Goal: Task Accomplishment & Management: Use online tool/utility

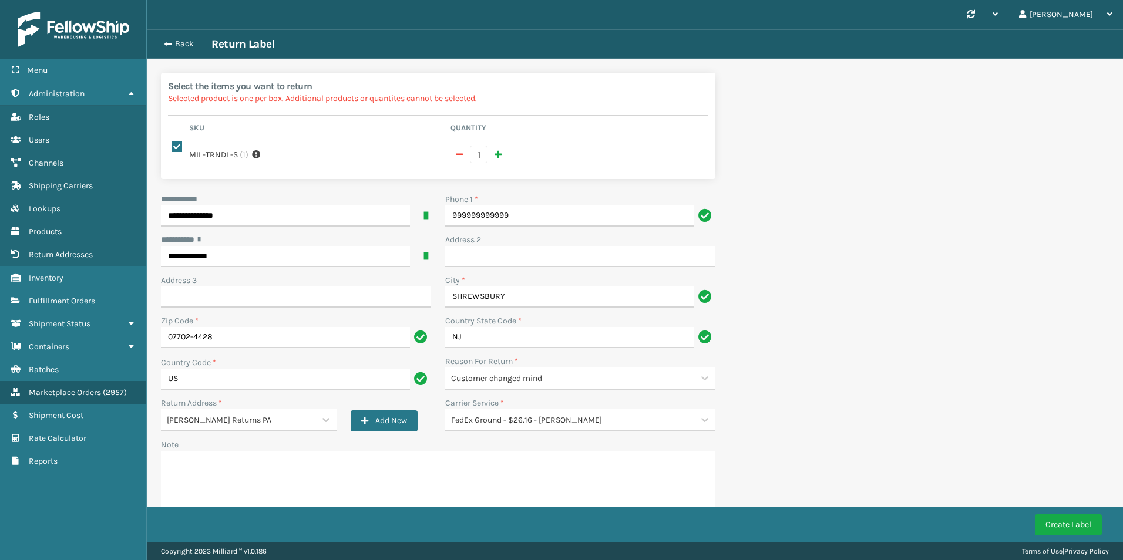
click at [1073, 536] on div "Create Label" at bounding box center [635, 524] width 976 height 35
click at [1071, 530] on button "Create Label" at bounding box center [1067, 524] width 67 height 21
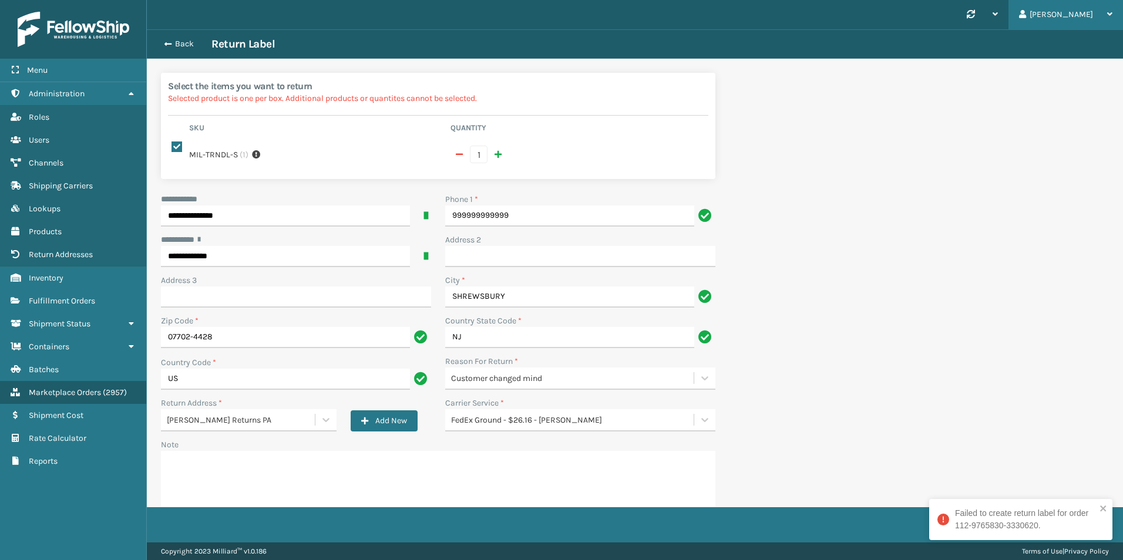
click at [1089, 12] on div "[PERSON_NAME]" at bounding box center [1065, 14] width 93 height 29
click at [992, 49] on li "Log Out" at bounding box center [1043, 46] width 157 height 32
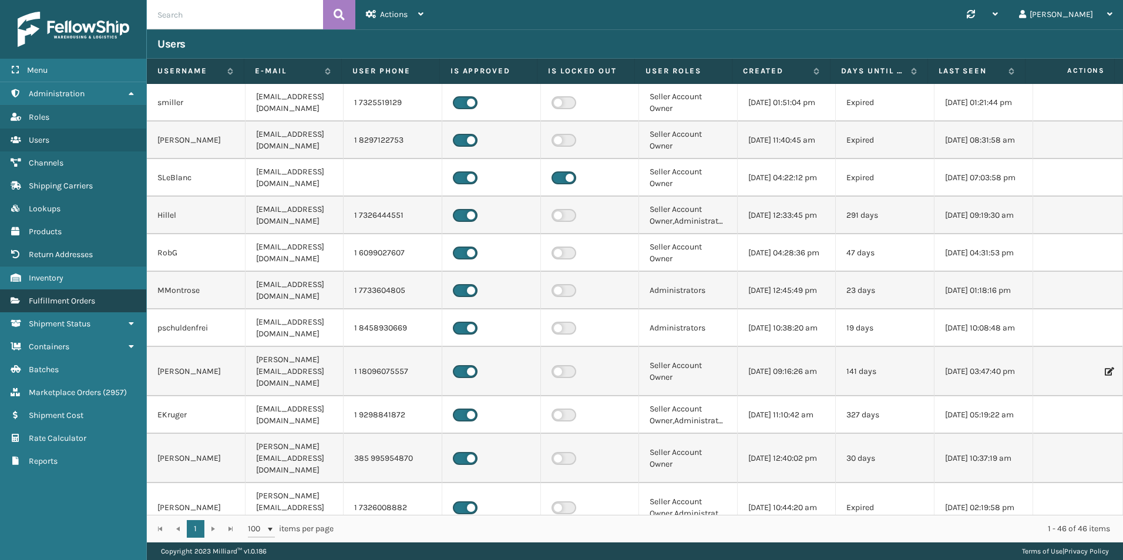
click at [65, 301] on span "Fulfillment Orders" at bounding box center [62, 301] width 66 height 10
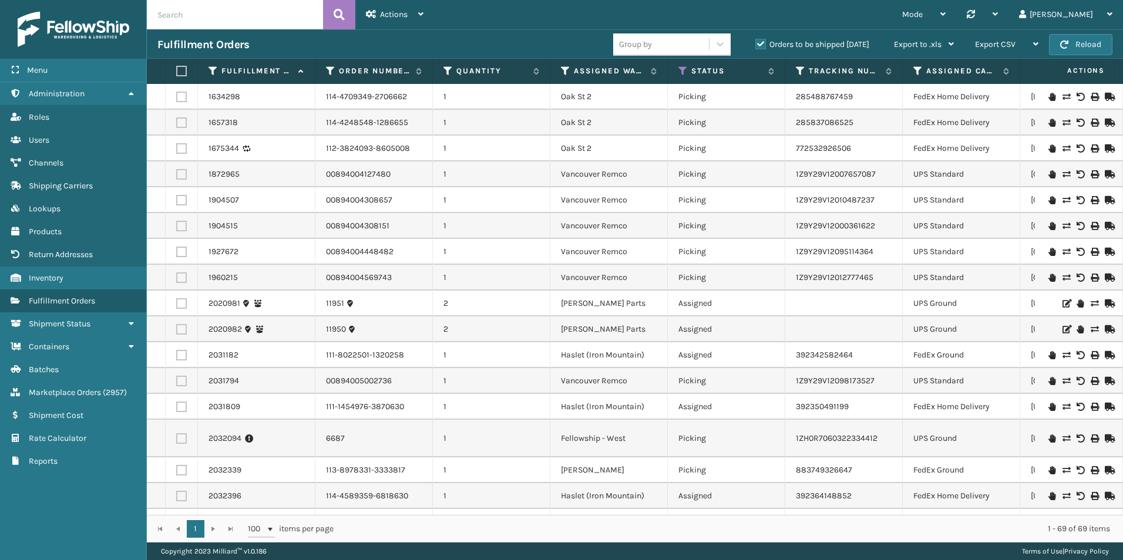
click at [180, 16] on input "text" at bounding box center [235, 14] width 176 height 29
paste input "112-9765830-3330620"
type input "112-9765830-3330620"
click at [332, 15] on button at bounding box center [339, 14] width 32 height 29
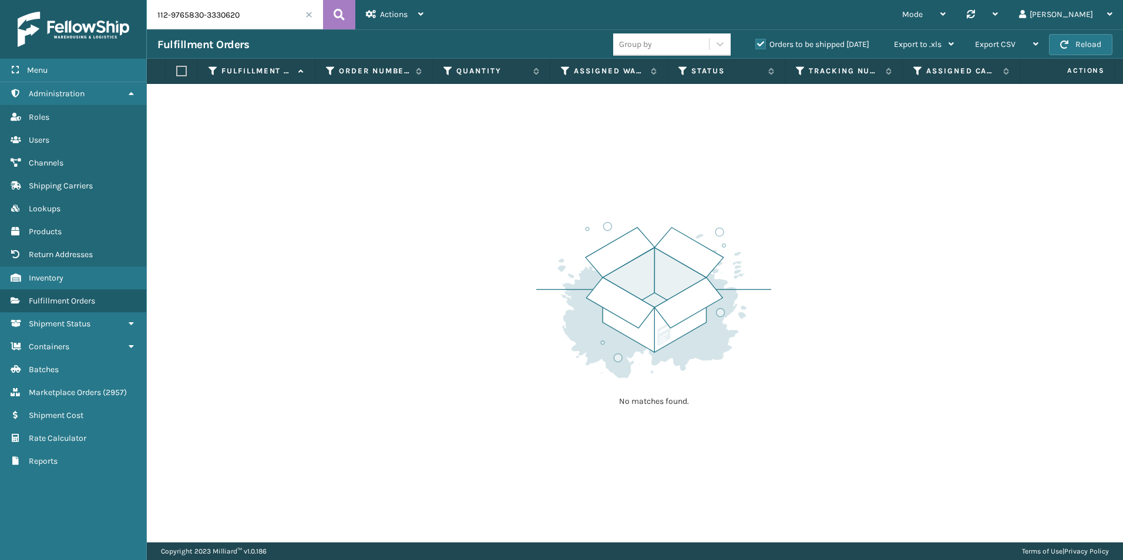
click at [763, 41] on label "Orders to be shipped [DATE]" at bounding box center [812, 44] width 114 height 10
click at [756, 41] on input "Orders to be shipped [DATE]" at bounding box center [755, 42] width 1 height 8
click at [333, 9] on button at bounding box center [339, 14] width 32 height 29
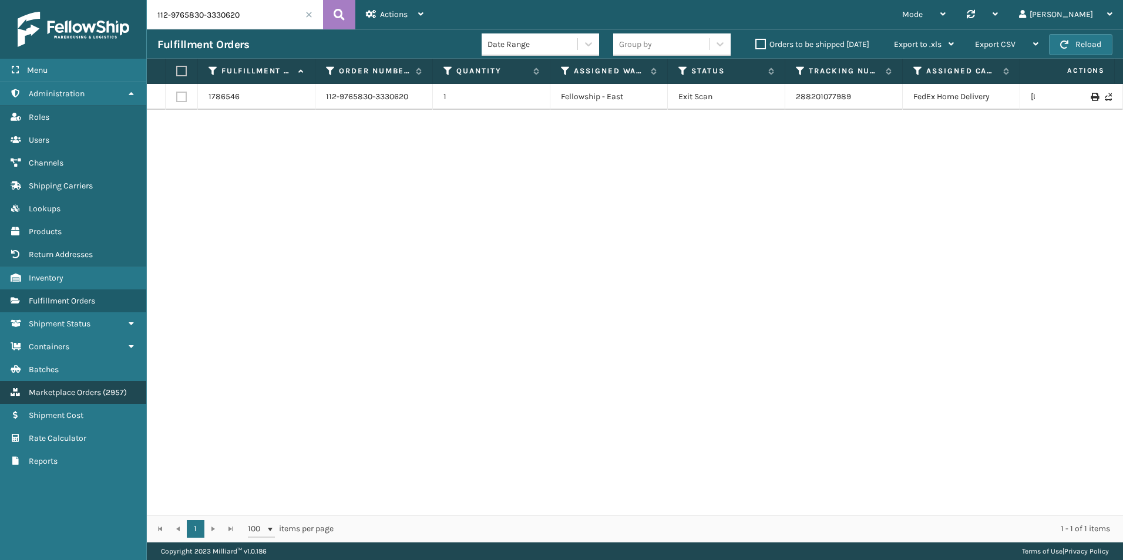
click at [45, 389] on span "Marketplace Orders" at bounding box center [65, 392] width 72 height 10
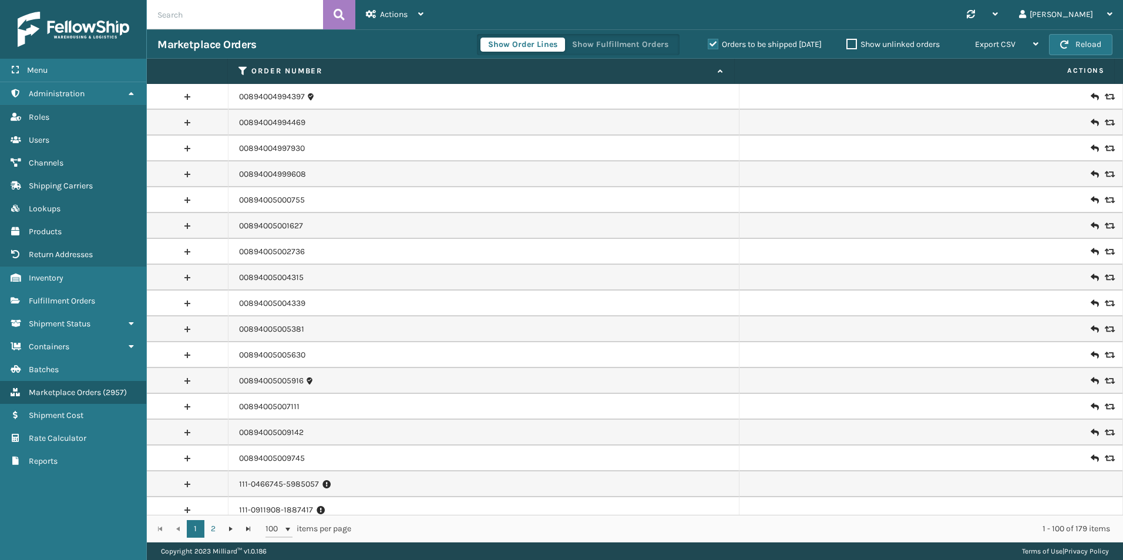
click at [256, 15] on input "text" at bounding box center [235, 14] width 176 height 29
paste input "112-9765830-3330620"
type input "112-9765830-3330620"
click at [335, 19] on icon at bounding box center [338, 15] width 11 height 18
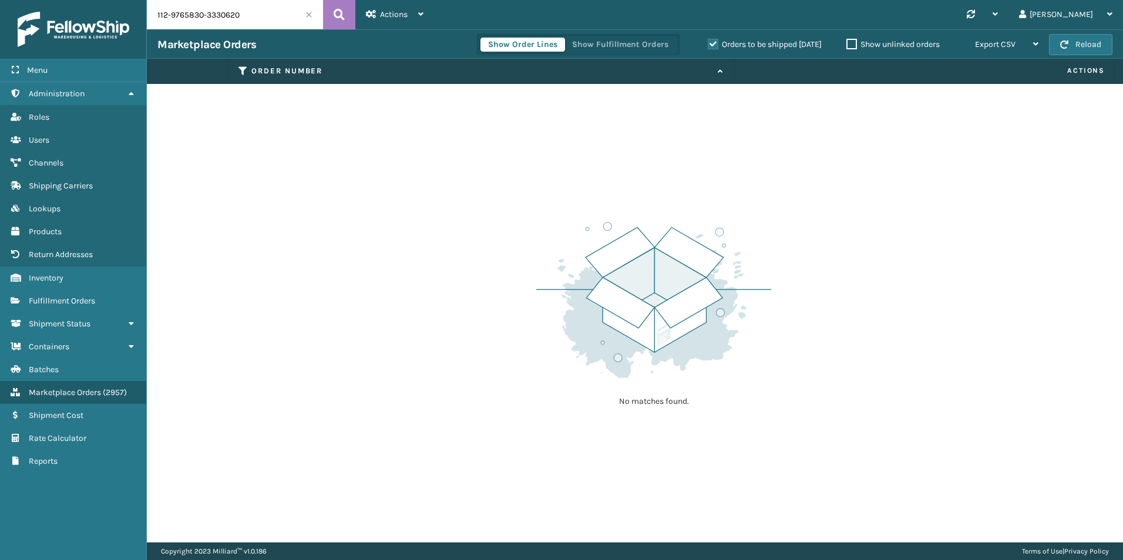
click at [712, 39] on label "Orders to be shipped [DATE]" at bounding box center [764, 44] width 114 height 10
click at [708, 39] on input "Orders to be shipped [DATE]" at bounding box center [707, 42] width 1 height 8
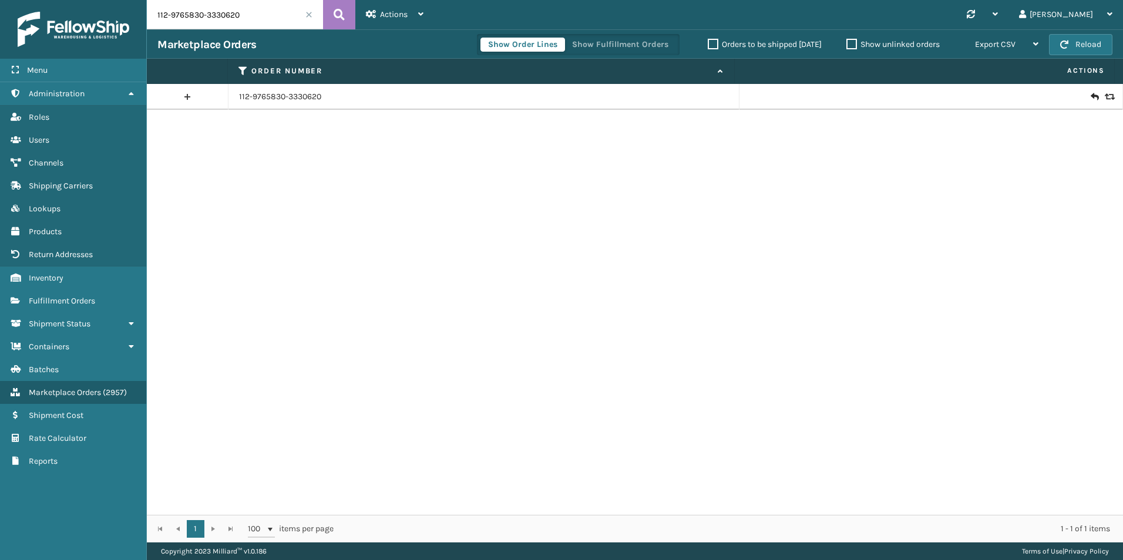
click at [1090, 96] on icon at bounding box center [1093, 97] width 7 height 12
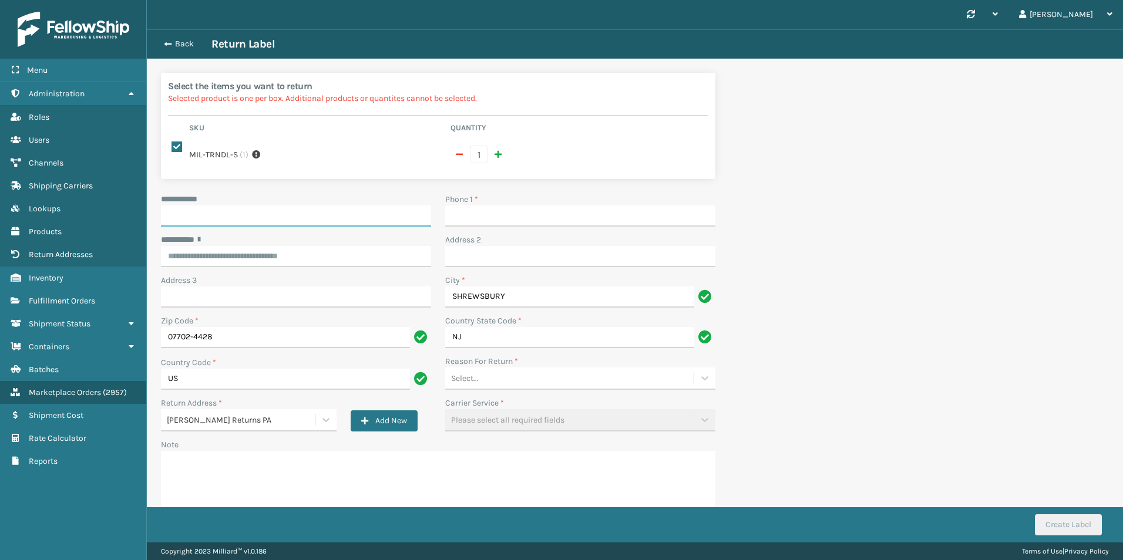
click at [186, 218] on input "**********" at bounding box center [296, 215] width 270 height 21
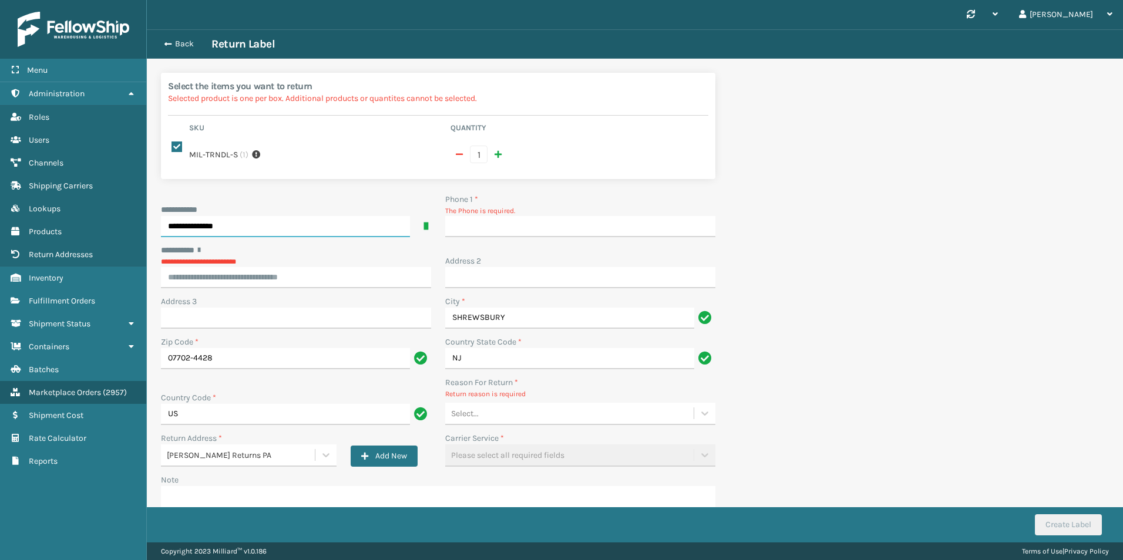
type input "**********"
click at [486, 219] on input "Phone 1 *" at bounding box center [580, 226] width 270 height 21
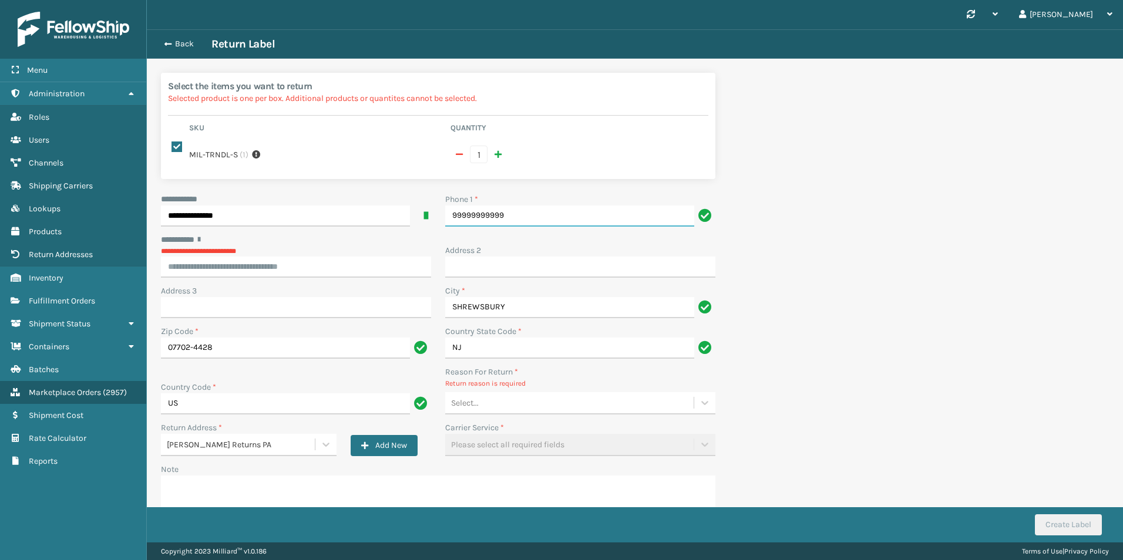
type input "99999999999"
click at [274, 263] on input "********* *" at bounding box center [296, 267] width 270 height 21
type input "**********"
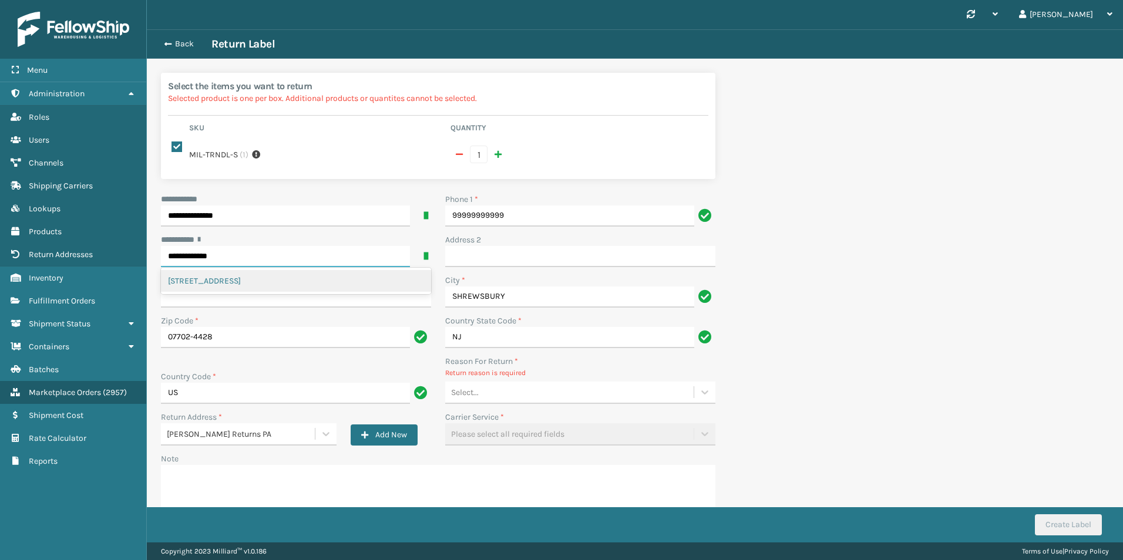
click at [366, 278] on div "[STREET_ADDRESS]" at bounding box center [296, 281] width 270 height 22
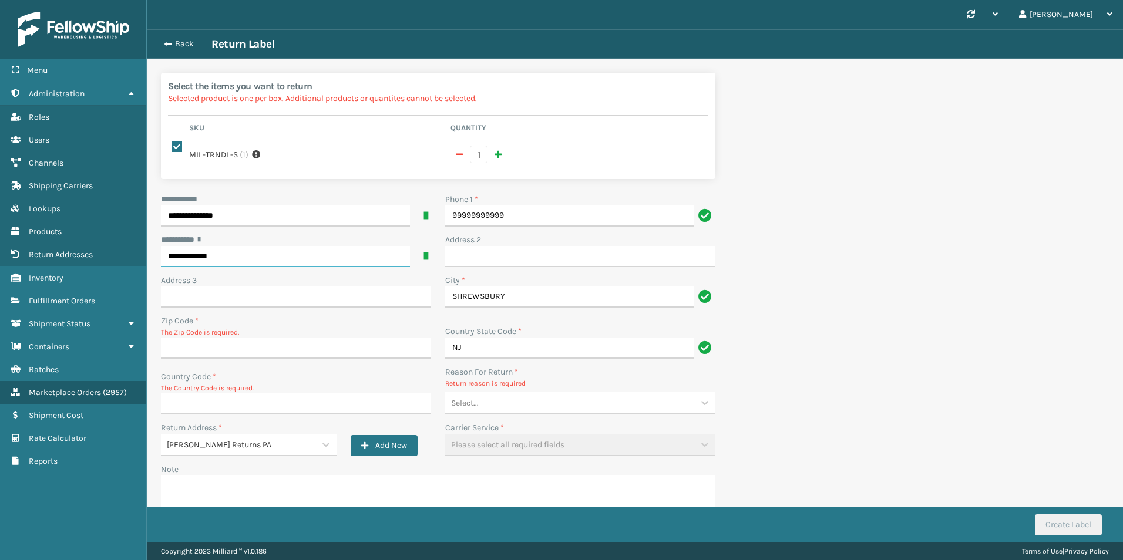
type input "07702-4428"
type input "US"
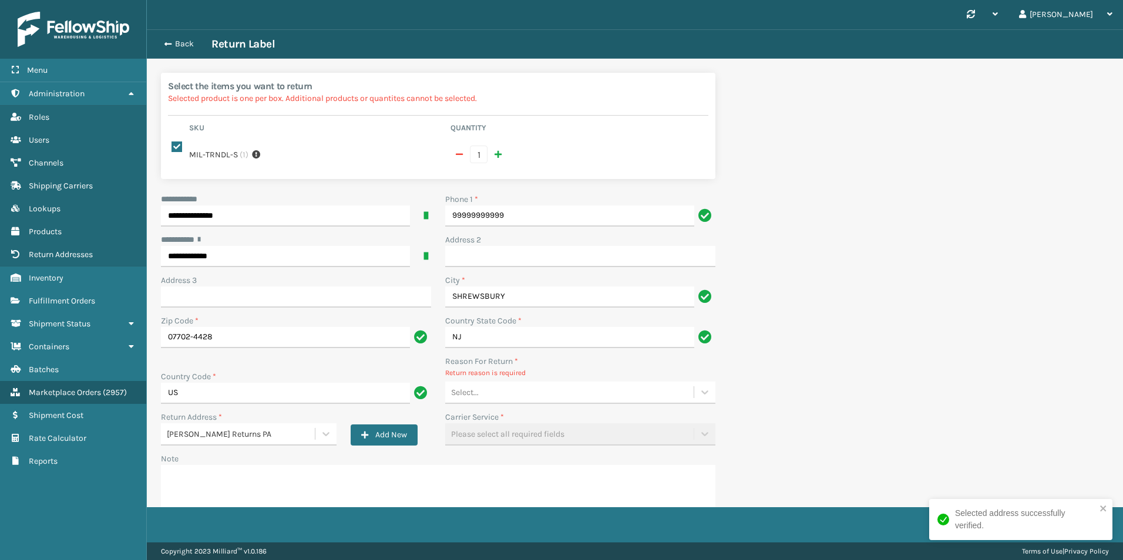
click at [490, 395] on div "Select..." at bounding box center [569, 392] width 248 height 19
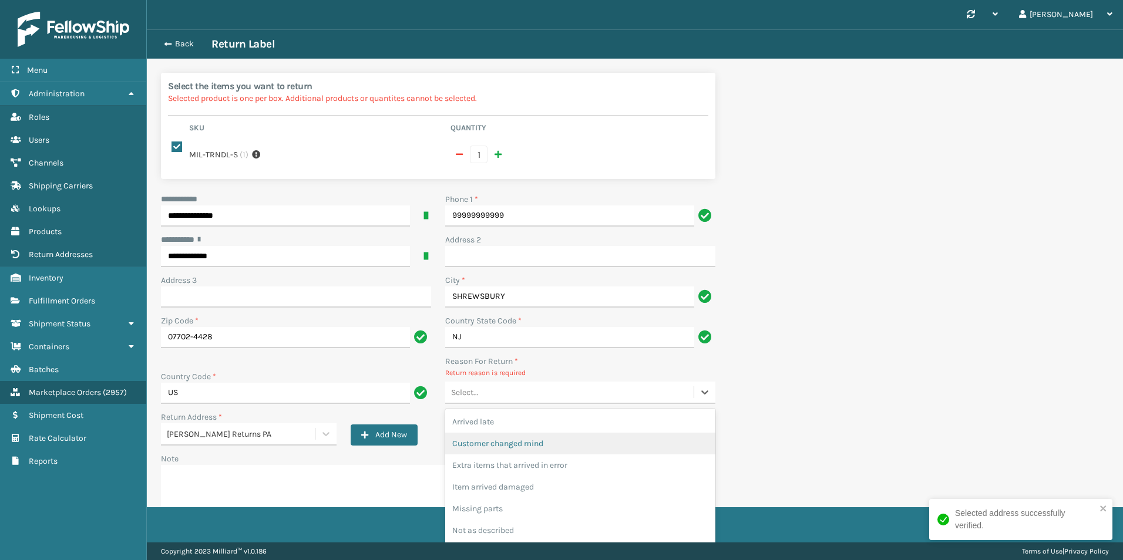
click at [490, 439] on div "Customer changed mind" at bounding box center [580, 444] width 270 height 22
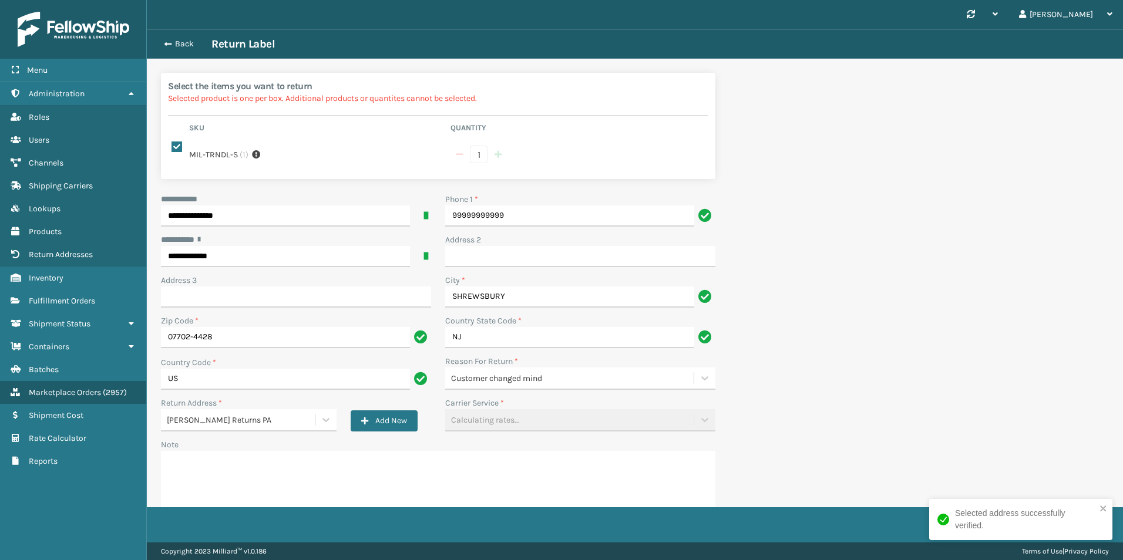
drag, startPoint x: 902, startPoint y: 449, endPoint x: 894, endPoint y: 454, distance: 9.6
click at [894, 454] on div "**********" at bounding box center [635, 305] width 976 height 553
click at [1100, 507] on icon "close" at bounding box center [1103, 508] width 8 height 9
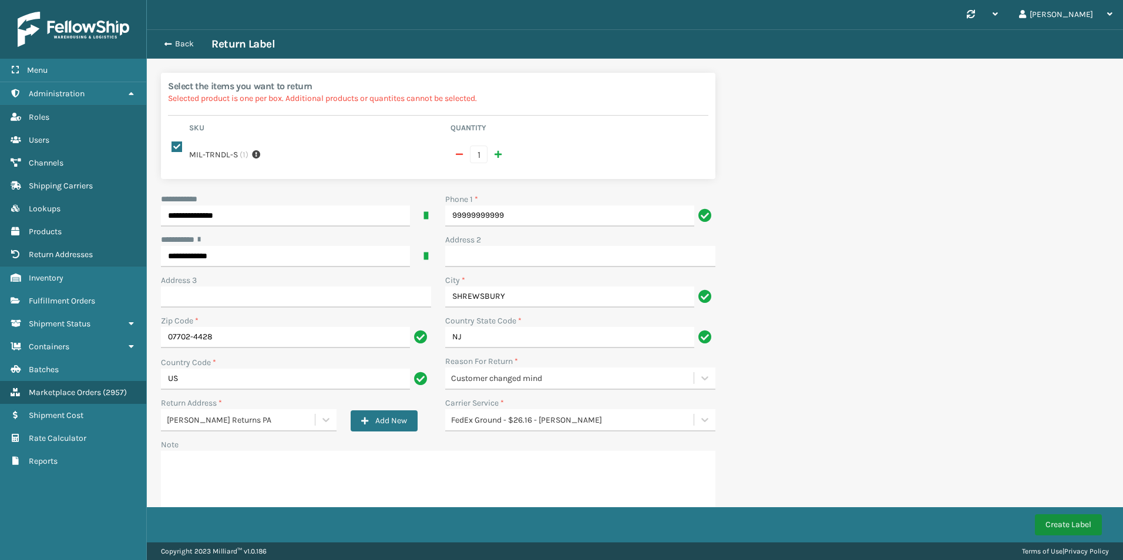
click at [1066, 525] on button "Create Label" at bounding box center [1067, 524] width 67 height 21
